Goal: Check status: Check status

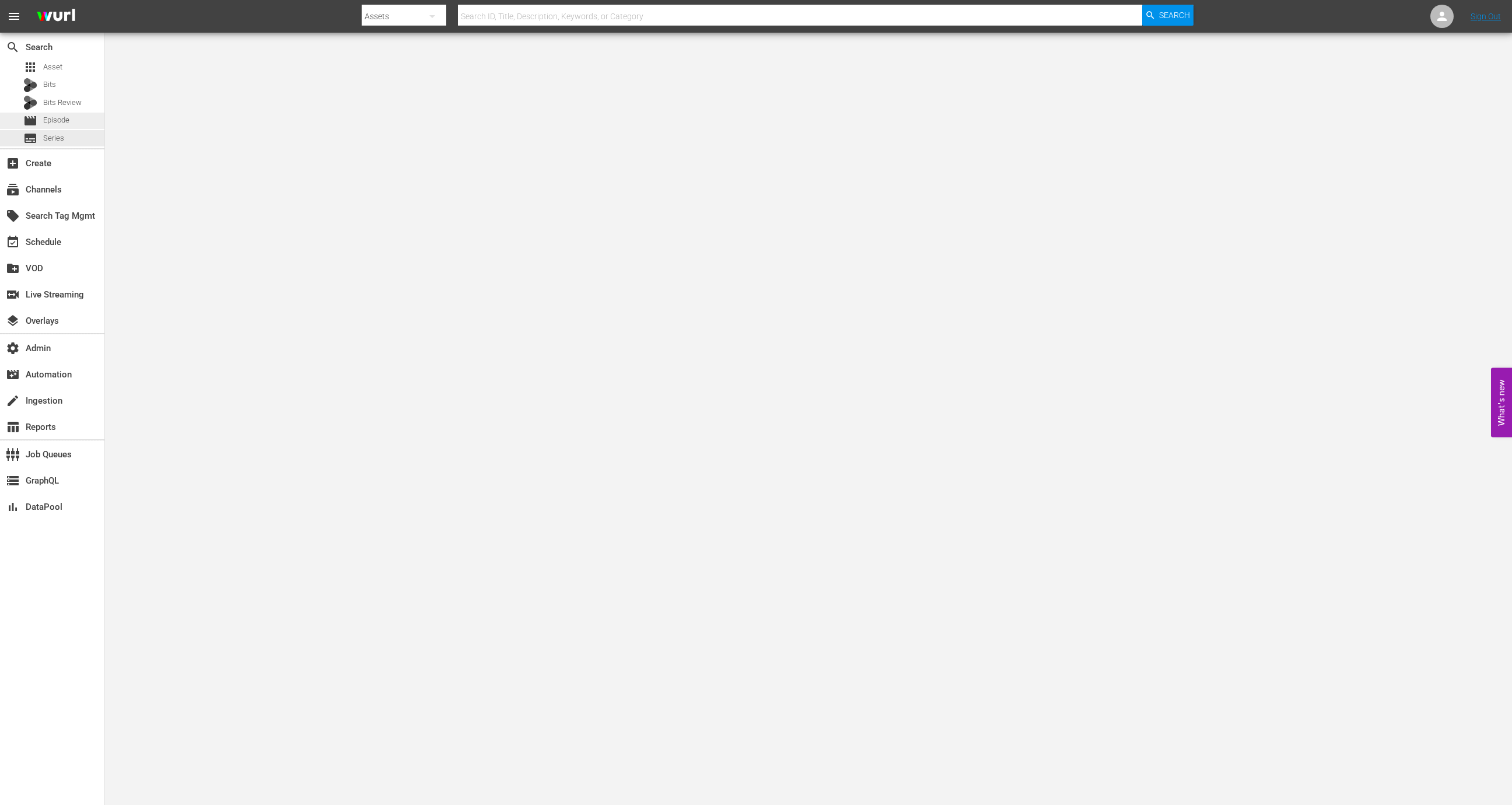
click at [88, 120] on div "movie Episode" at bounding box center [52, 121] width 105 height 16
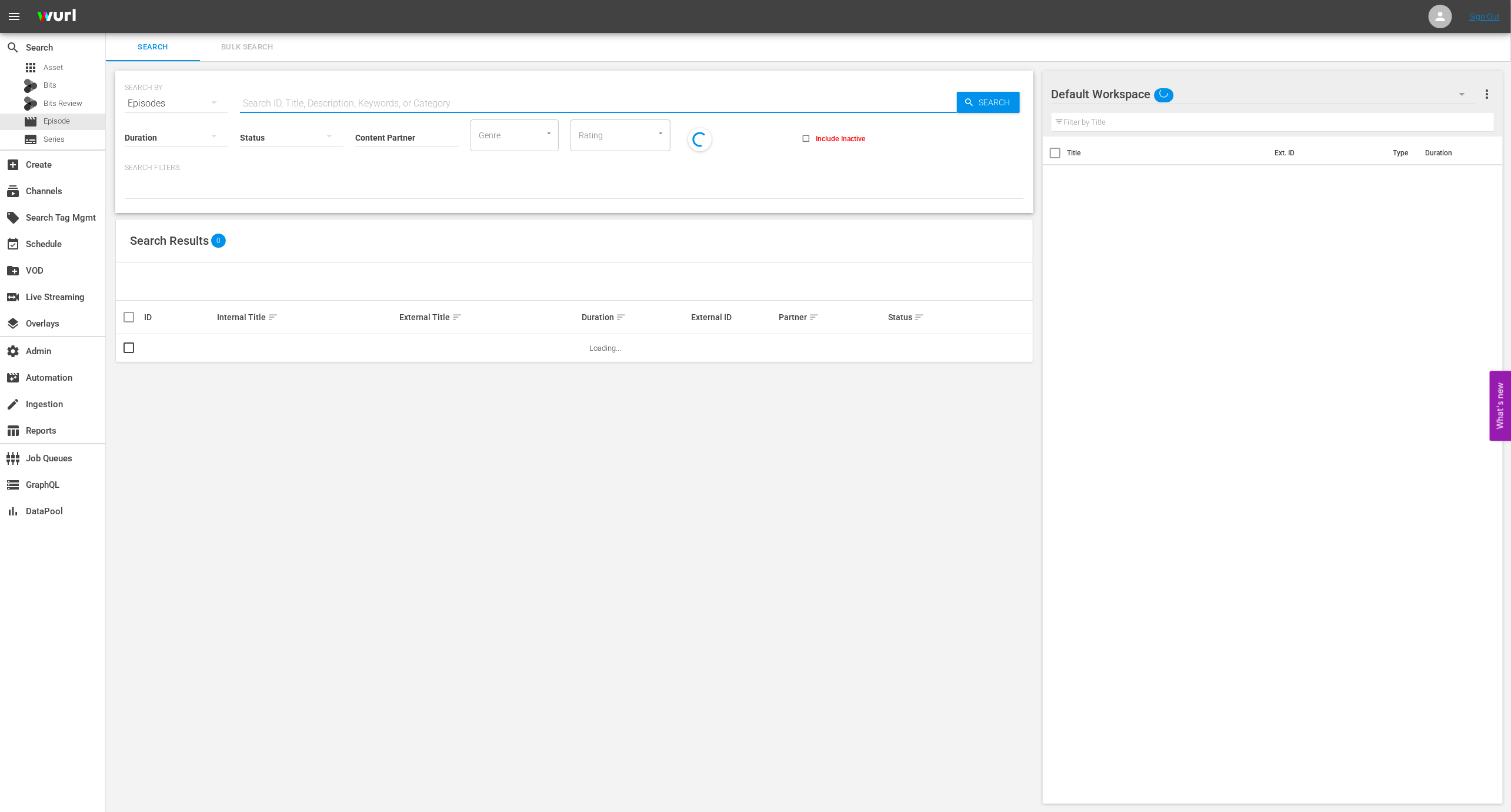
click at [319, 93] on input "text" at bounding box center [599, 103] width 717 height 28
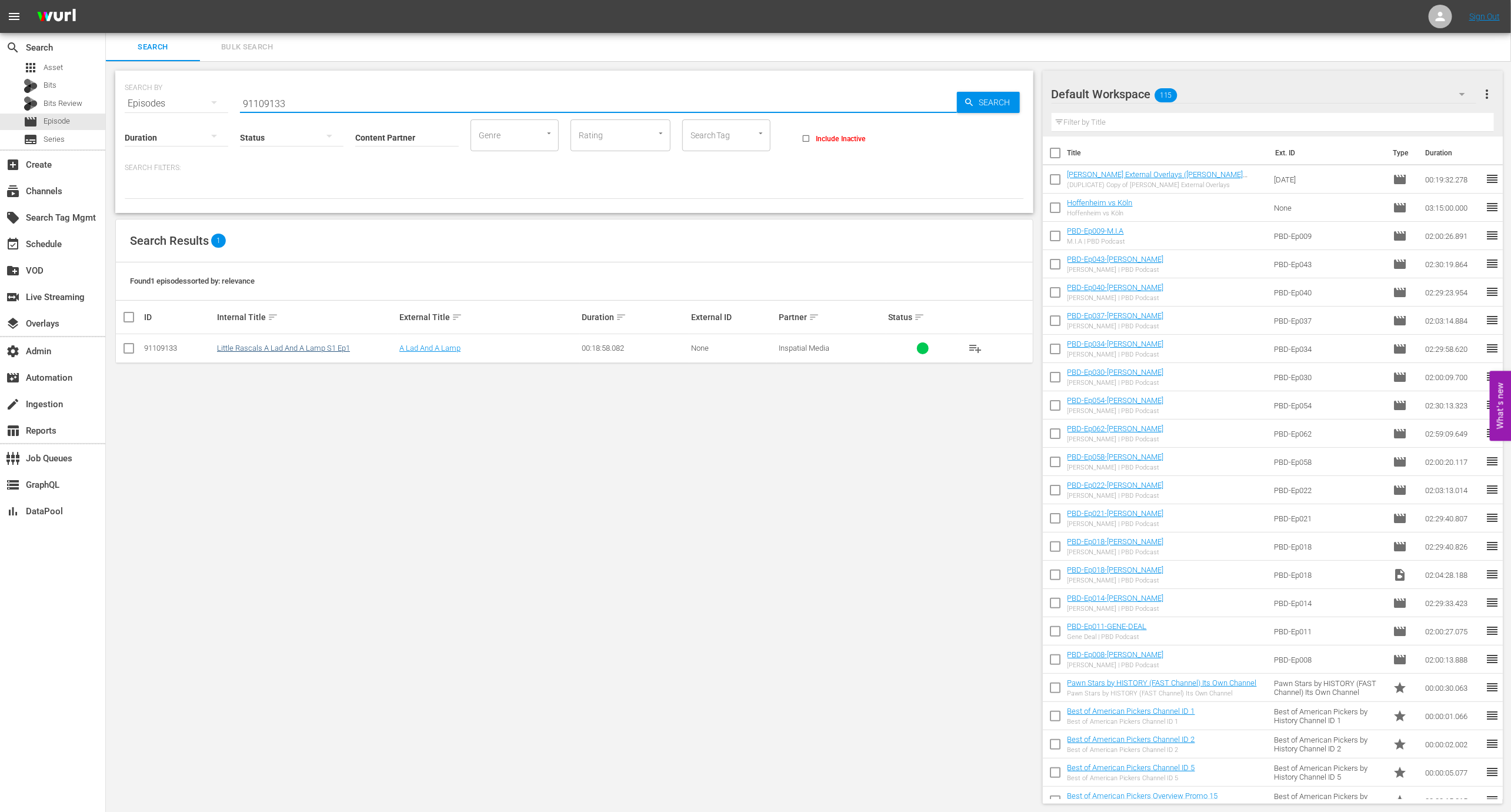
type input "91109133"
click at [262, 346] on link "Little Rascals A Lad And A Lamp S1 Ep1" at bounding box center [283, 348] width 133 height 9
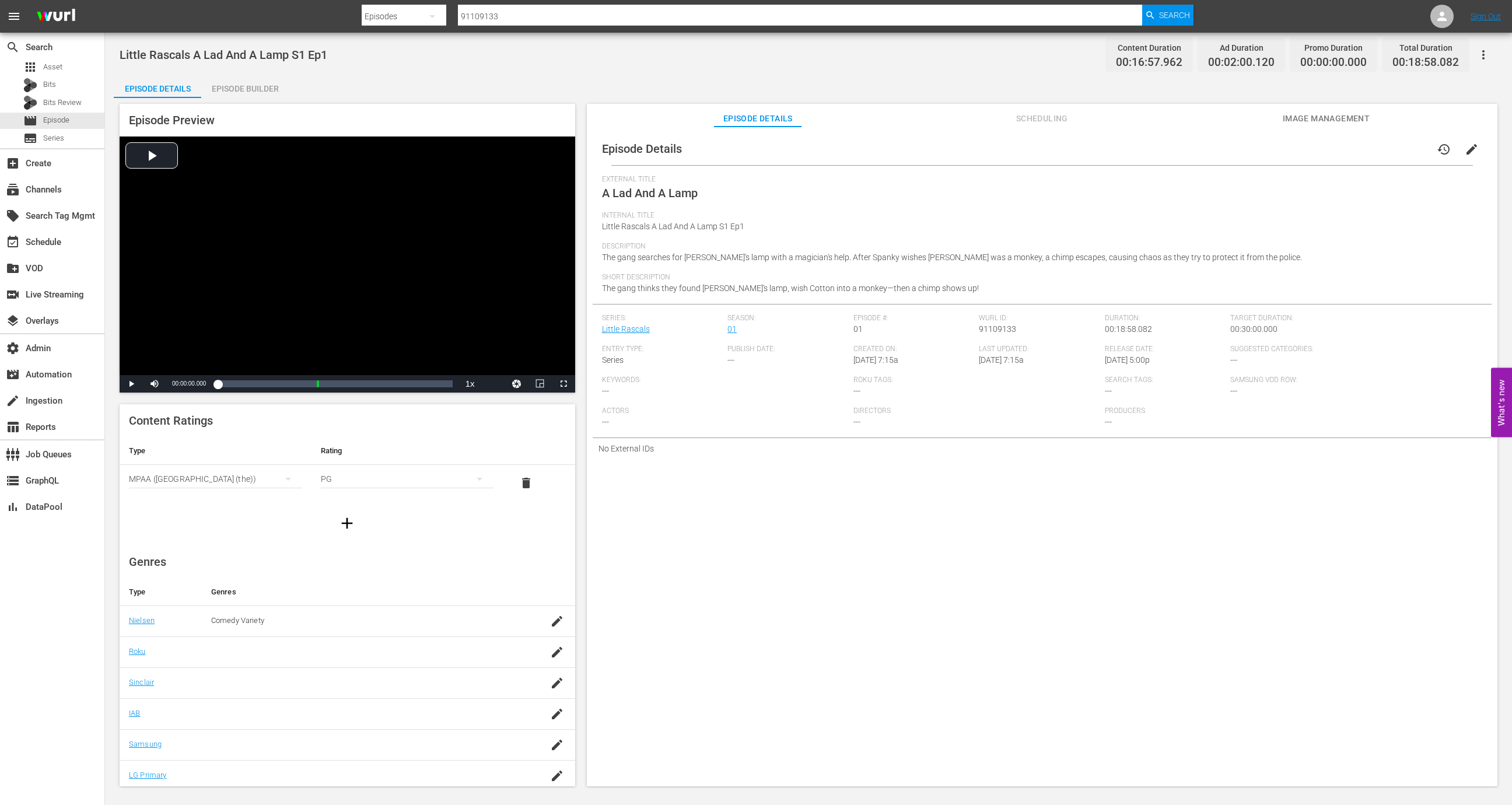
click at [1057, 112] on span "Scheduling" at bounding box center [1041, 119] width 87 height 15
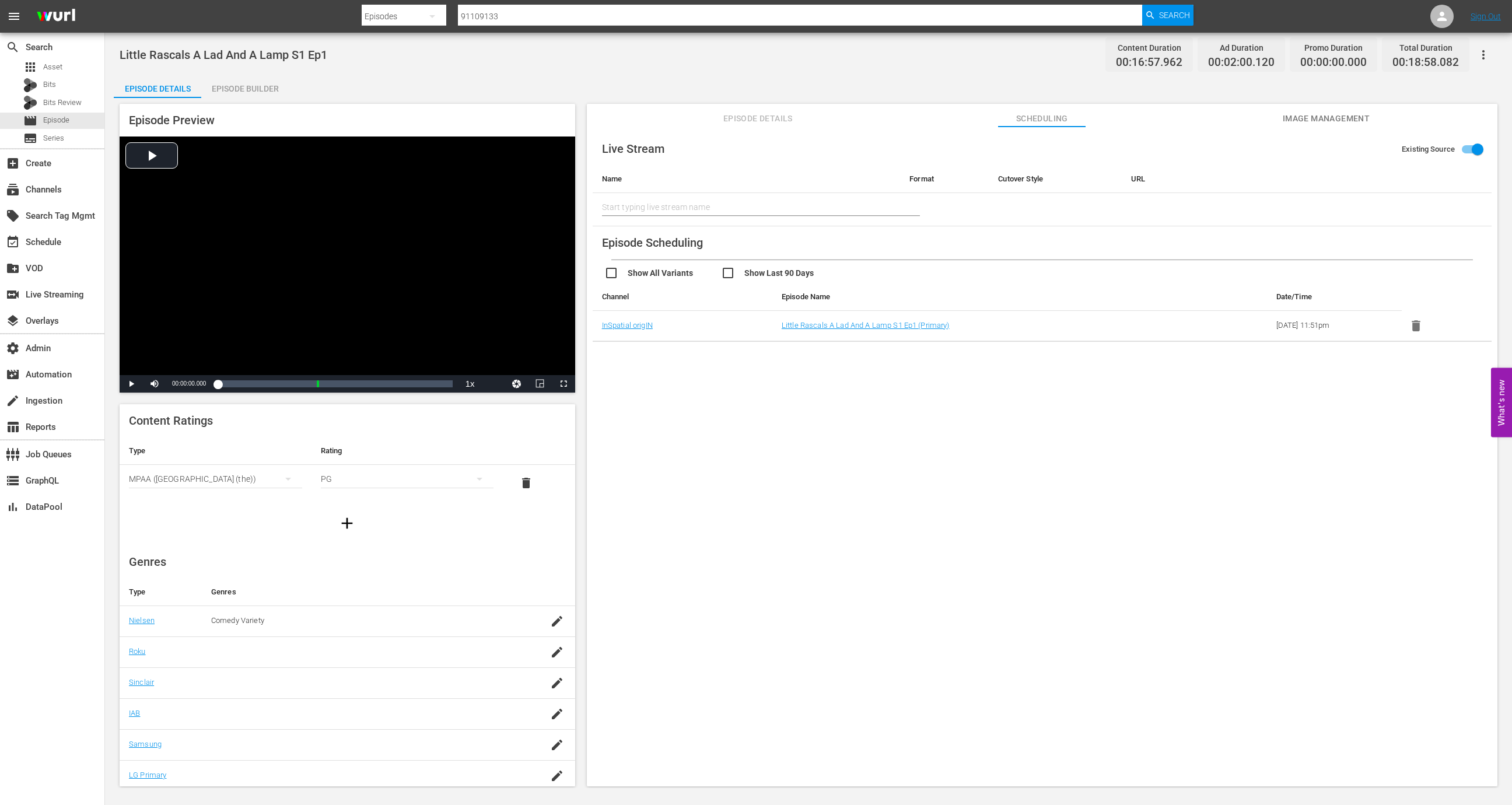
click at [1493, 49] on button "button" at bounding box center [1483, 55] width 28 height 28
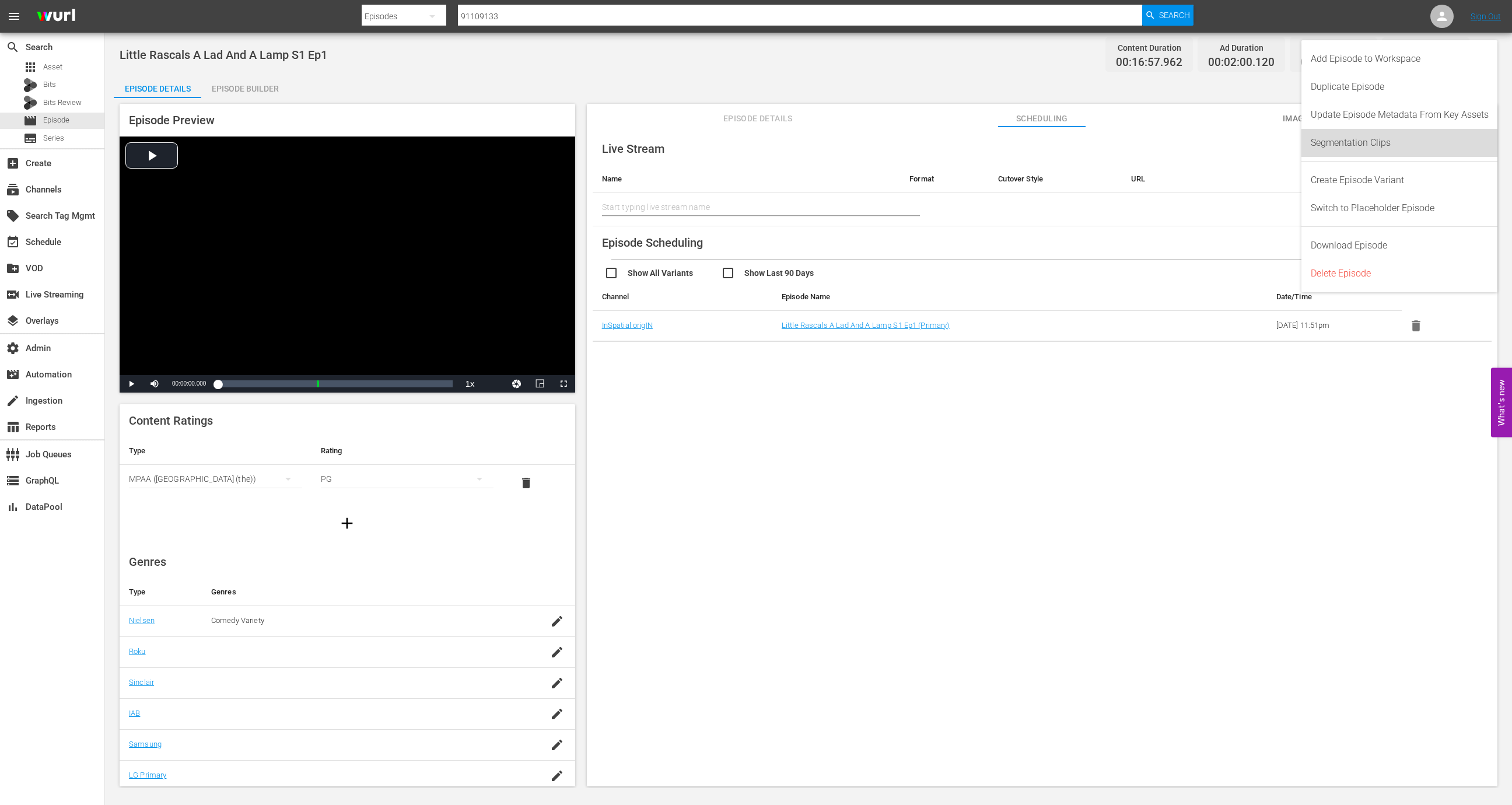
click at [1422, 137] on div "Segmentation Clips" at bounding box center [1400, 143] width 178 height 28
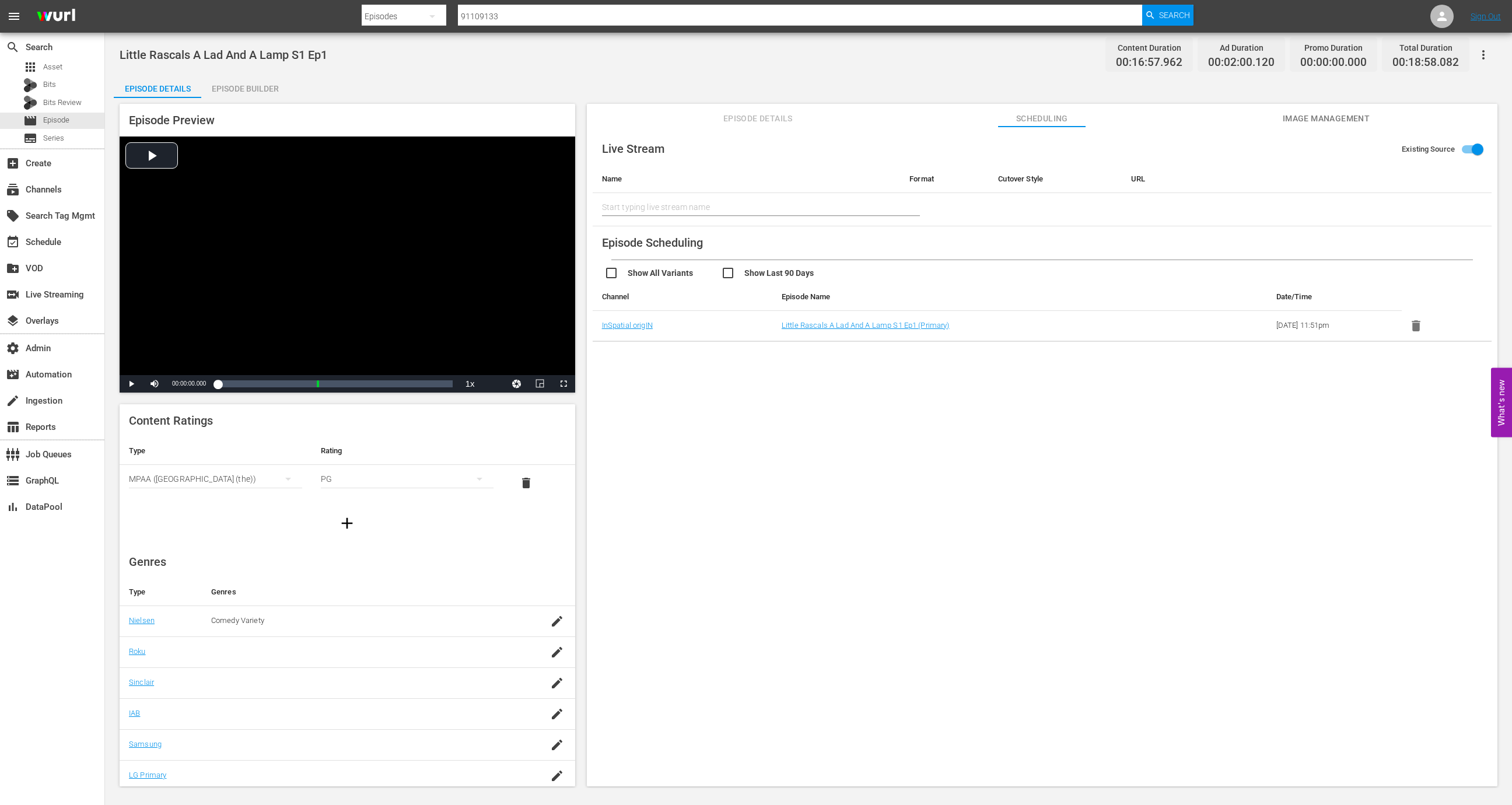
click at [252, 93] on div "Episode Builder" at bounding box center [244, 88] width 87 height 28
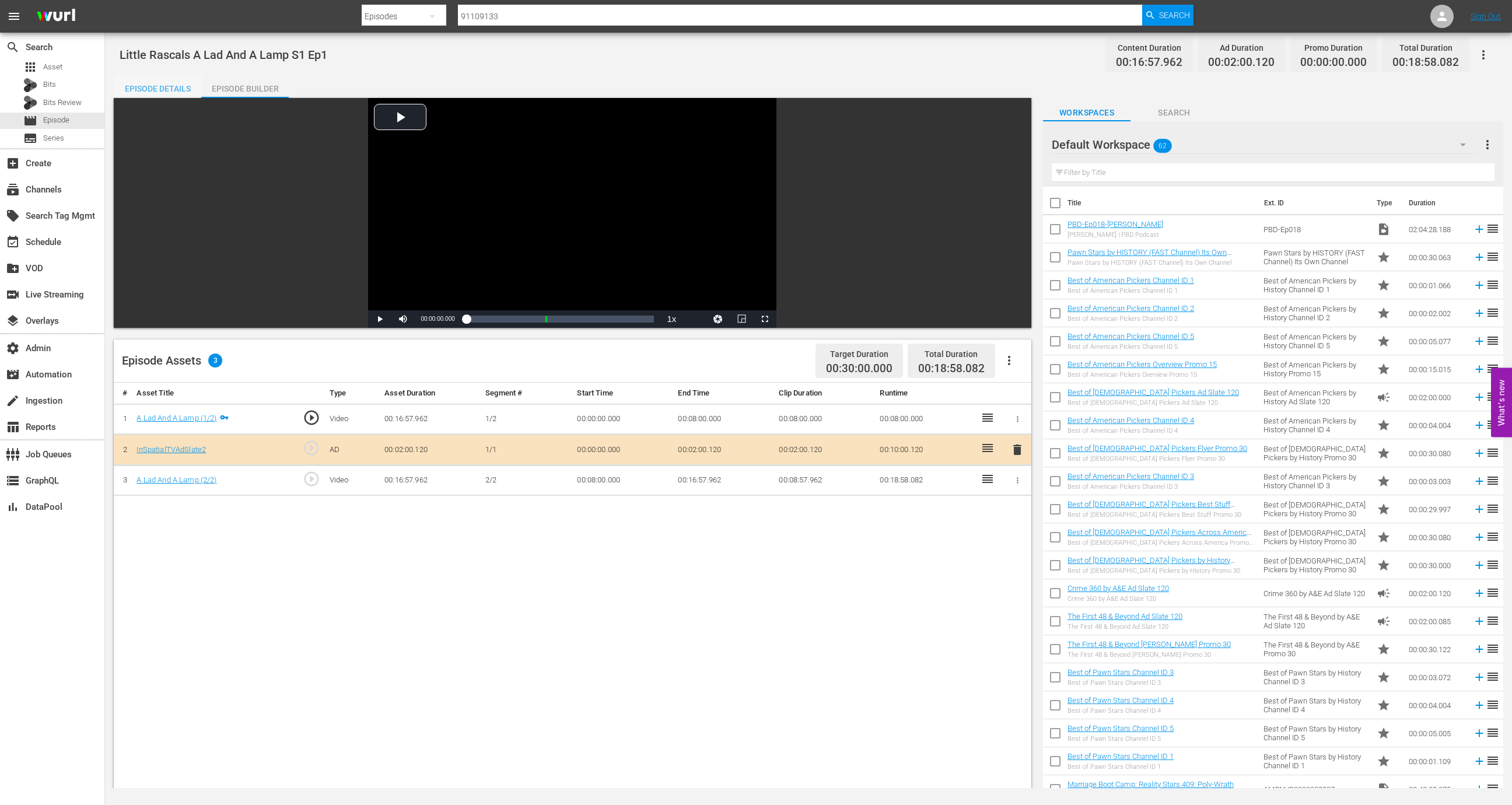
click at [179, 84] on div "Episode Details" at bounding box center [157, 88] width 87 height 28
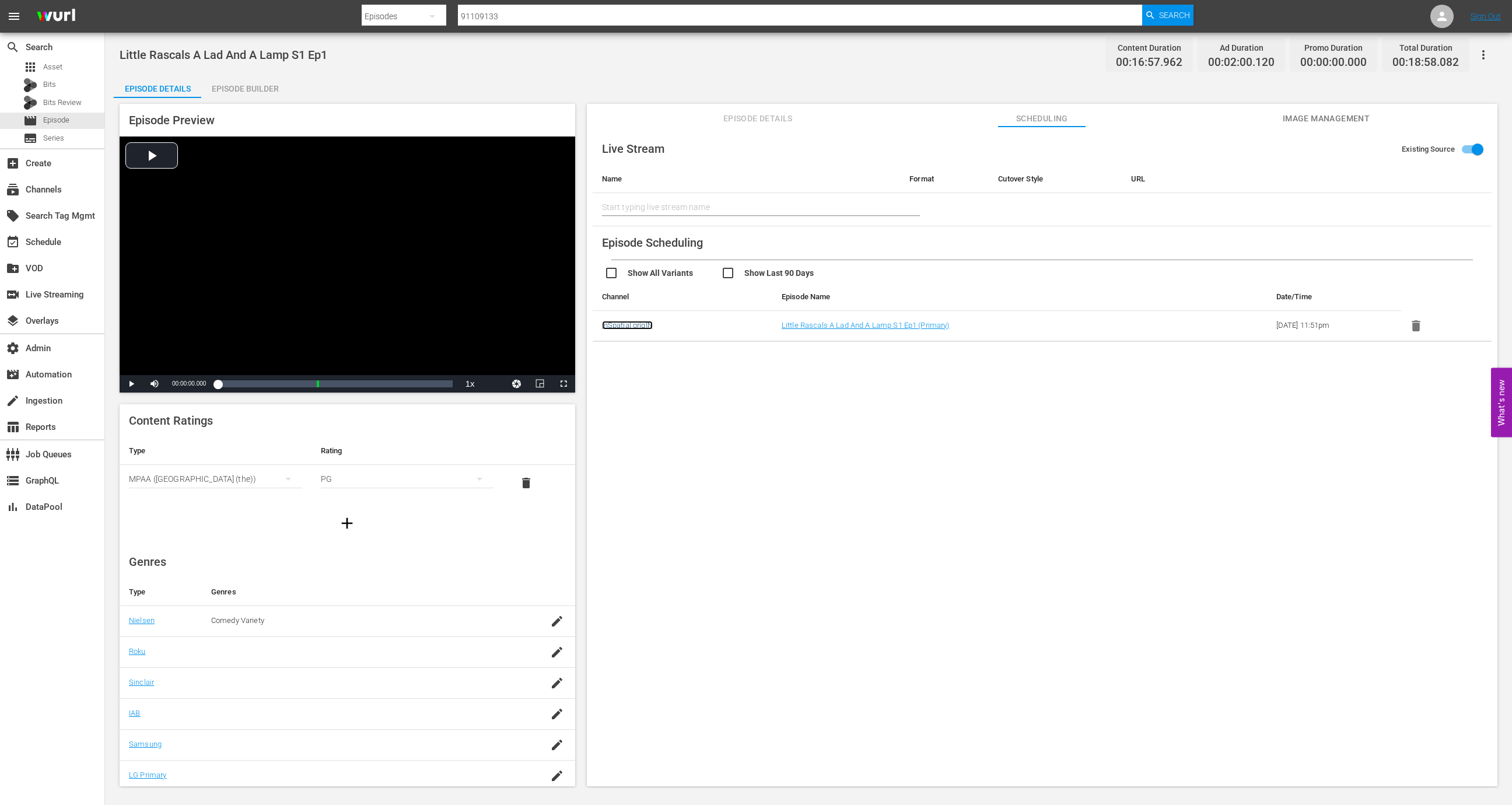
click at [644, 326] on link "InSpatial origIN" at bounding box center [628, 326] width 51 height 9
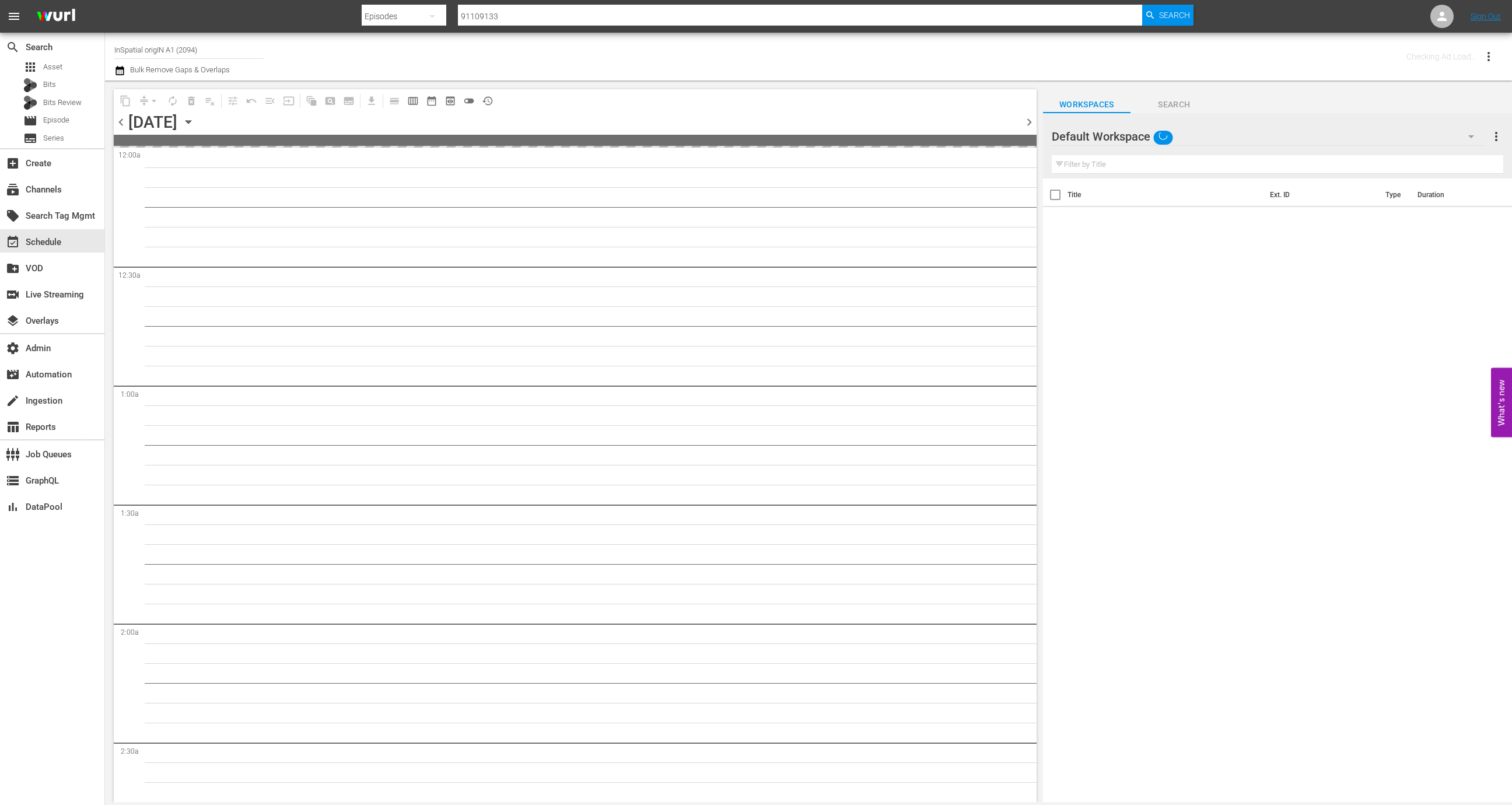
type input "InSpatial origIN A1 (2094)"
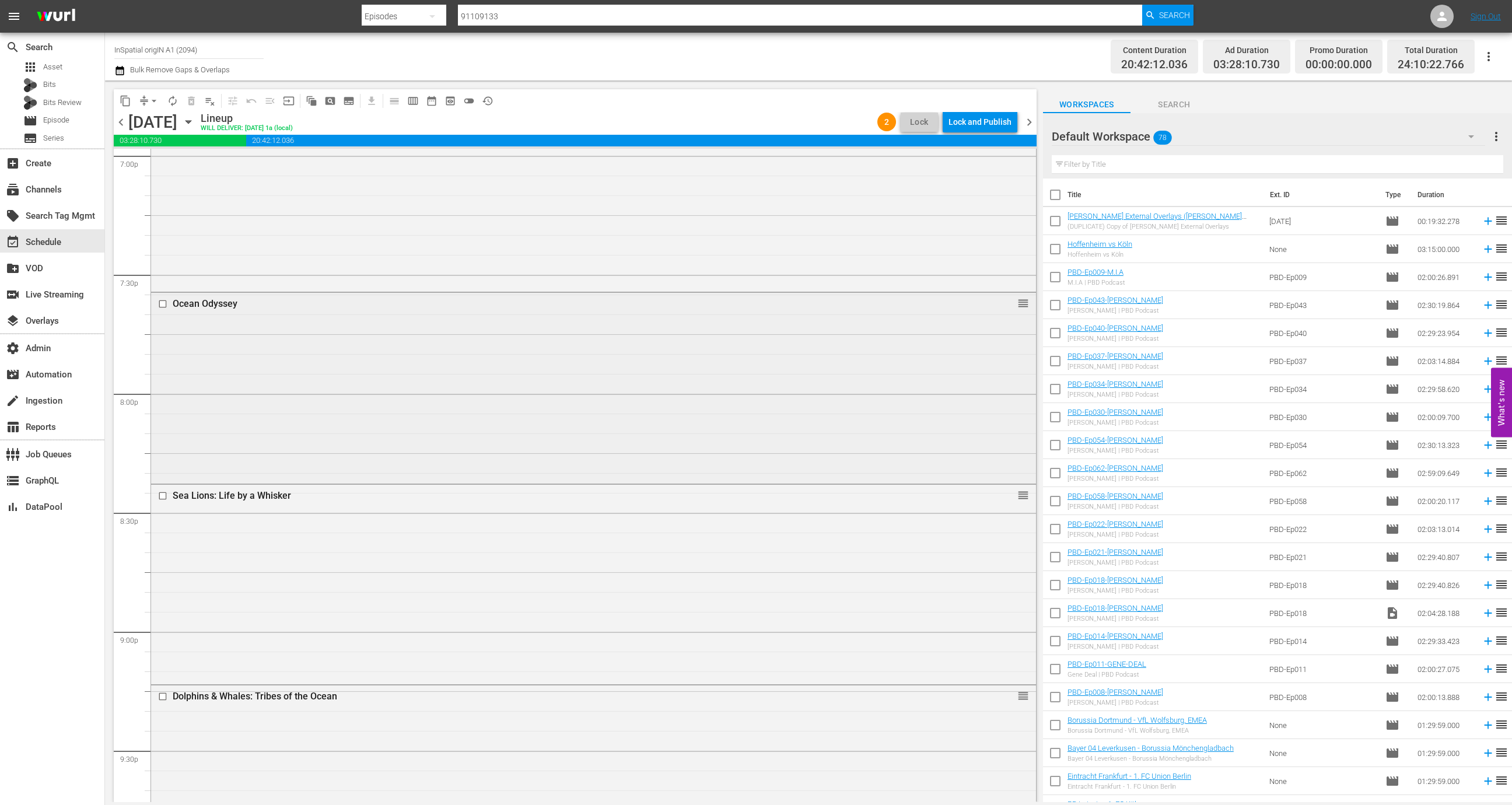
scroll to position [4653, 0]
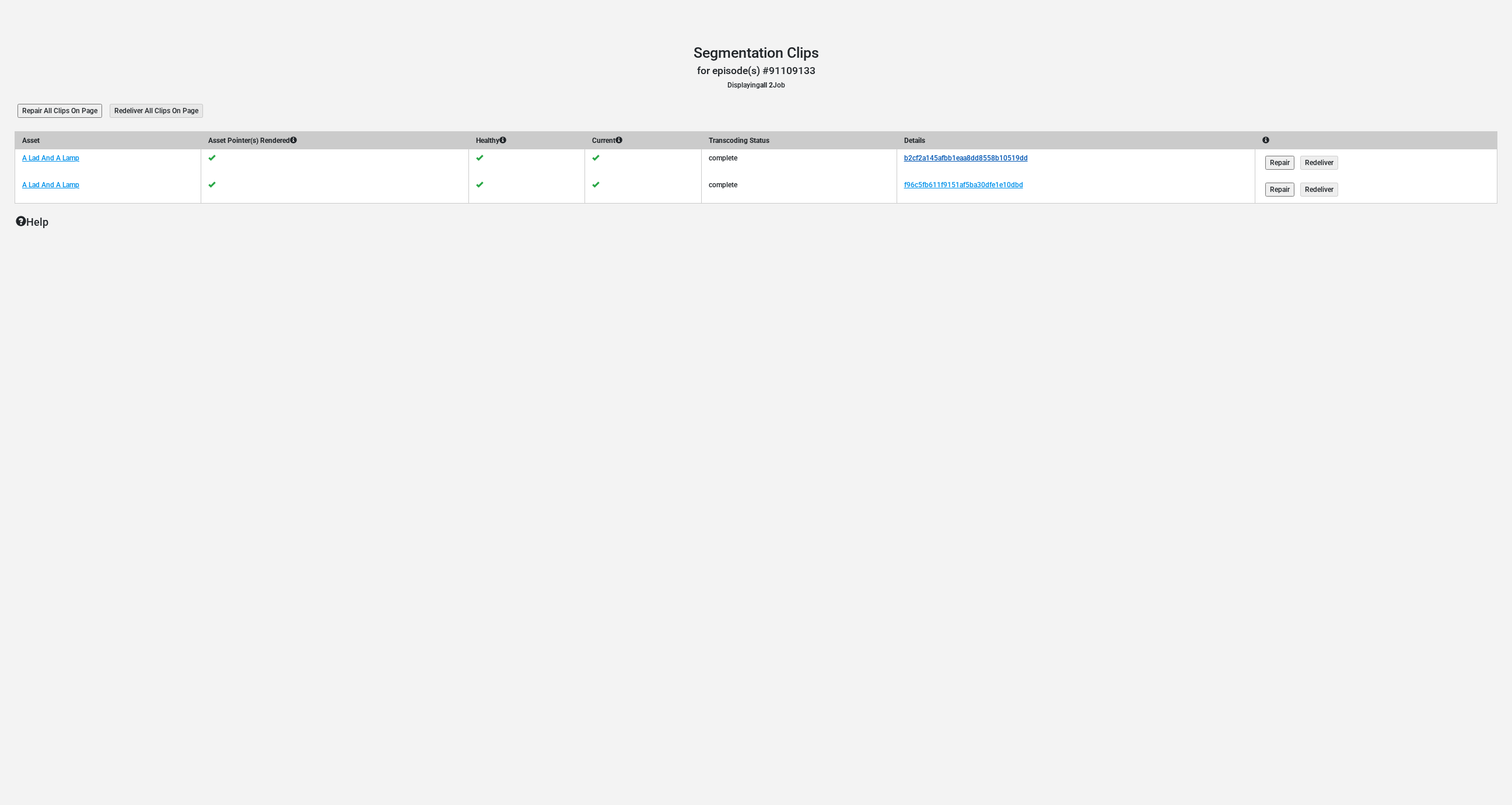
click at [965, 159] on link "b2cf2a145afbb1eaa8dd8558b10519dd" at bounding box center [967, 158] width 124 height 8
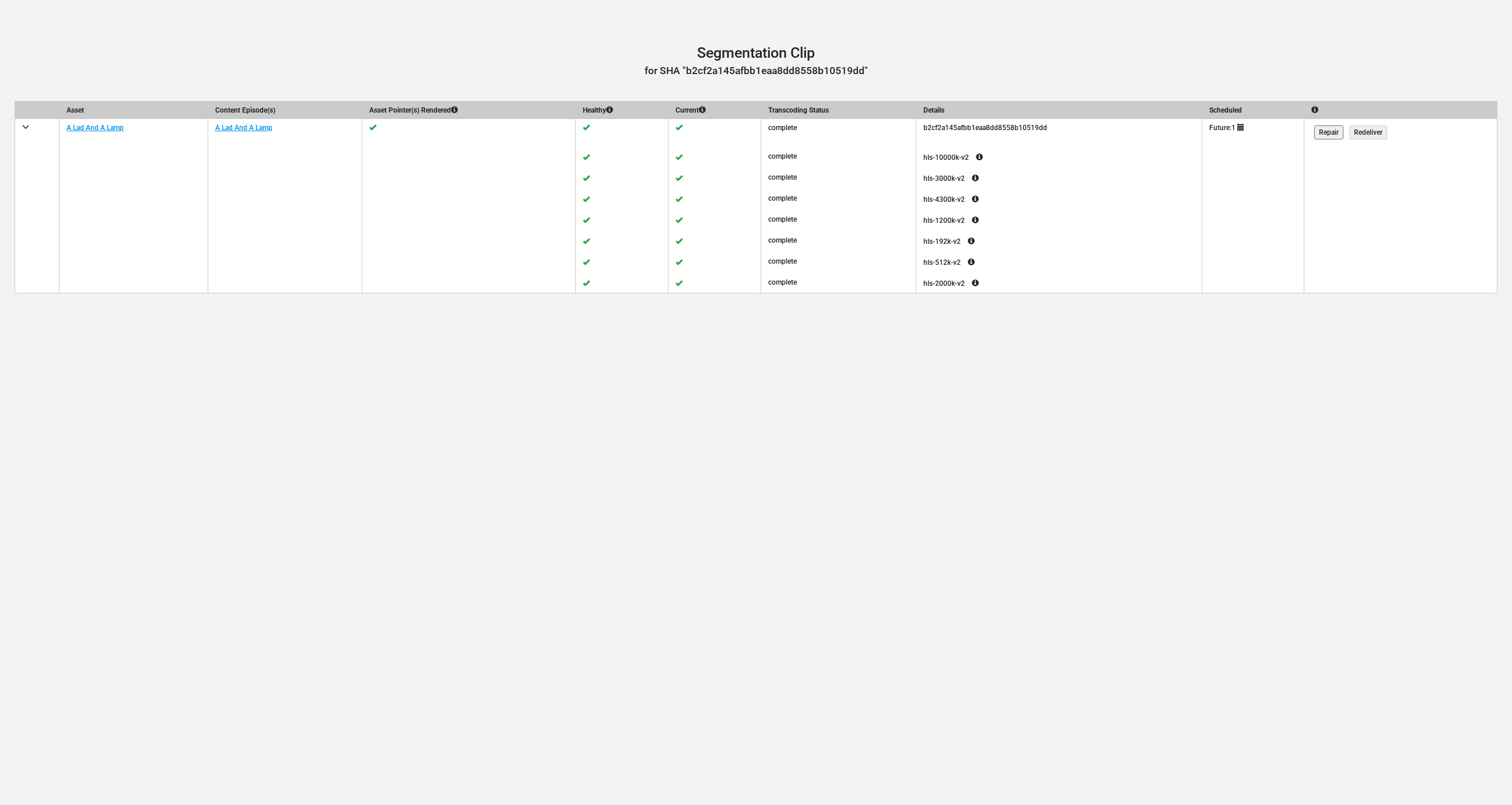
click at [990, 153] on icon at bounding box center [979, 157] width 21 height 14
